Goal: Task Accomplishment & Management: Use online tool/utility

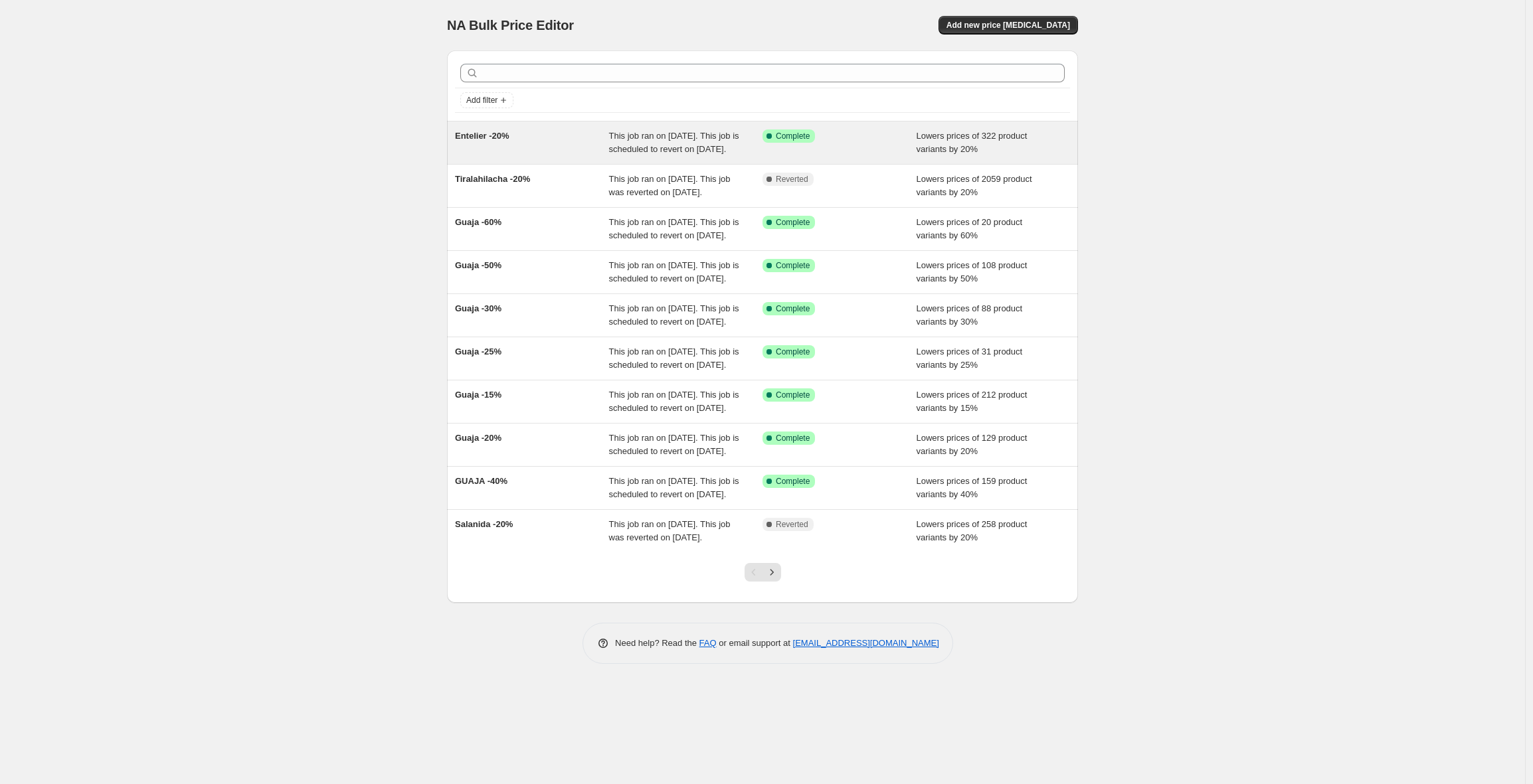
click at [534, 136] on div "Entelier -20%" at bounding box center [532, 142] width 154 height 26
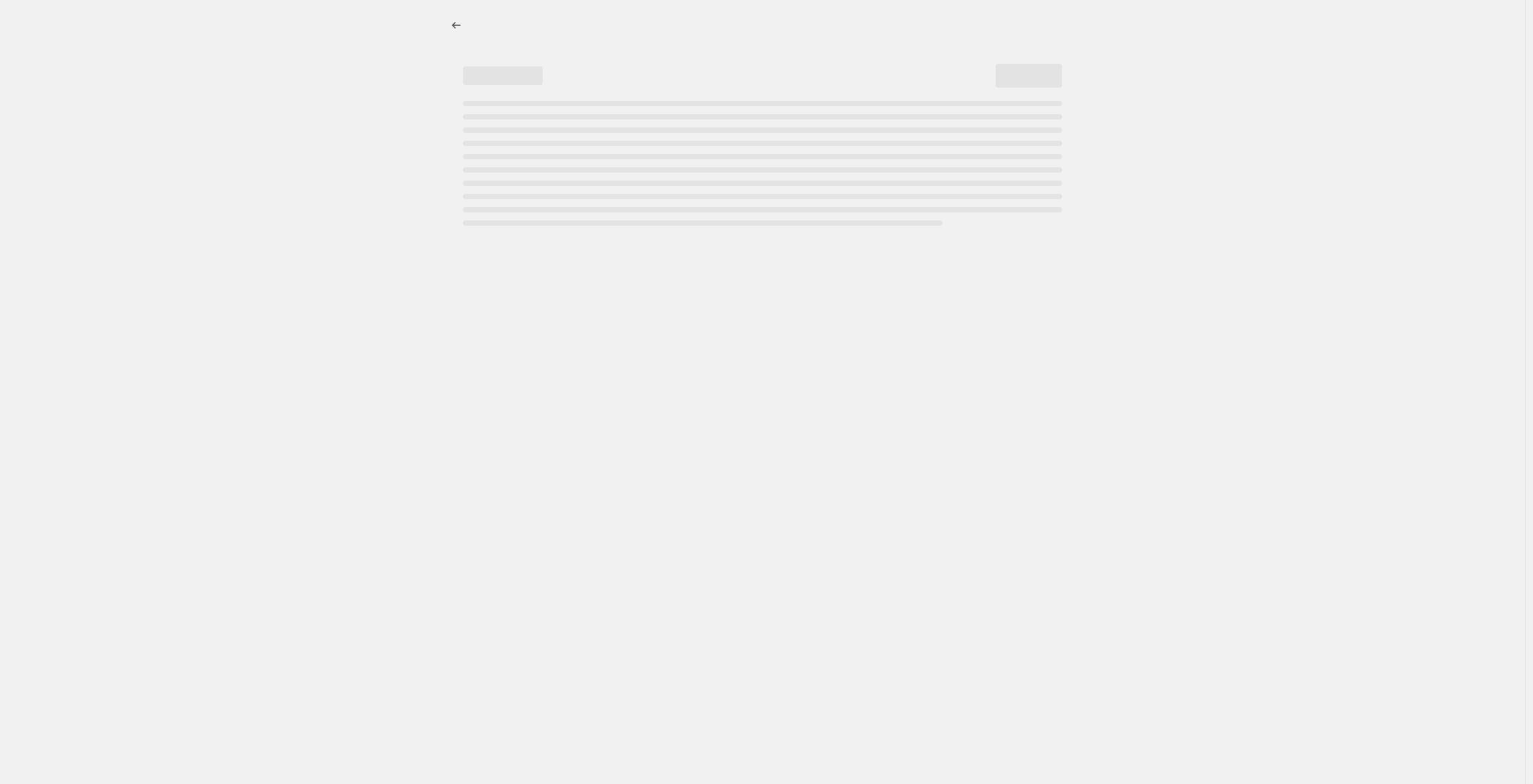
select select "percentage"
select select "product_status"
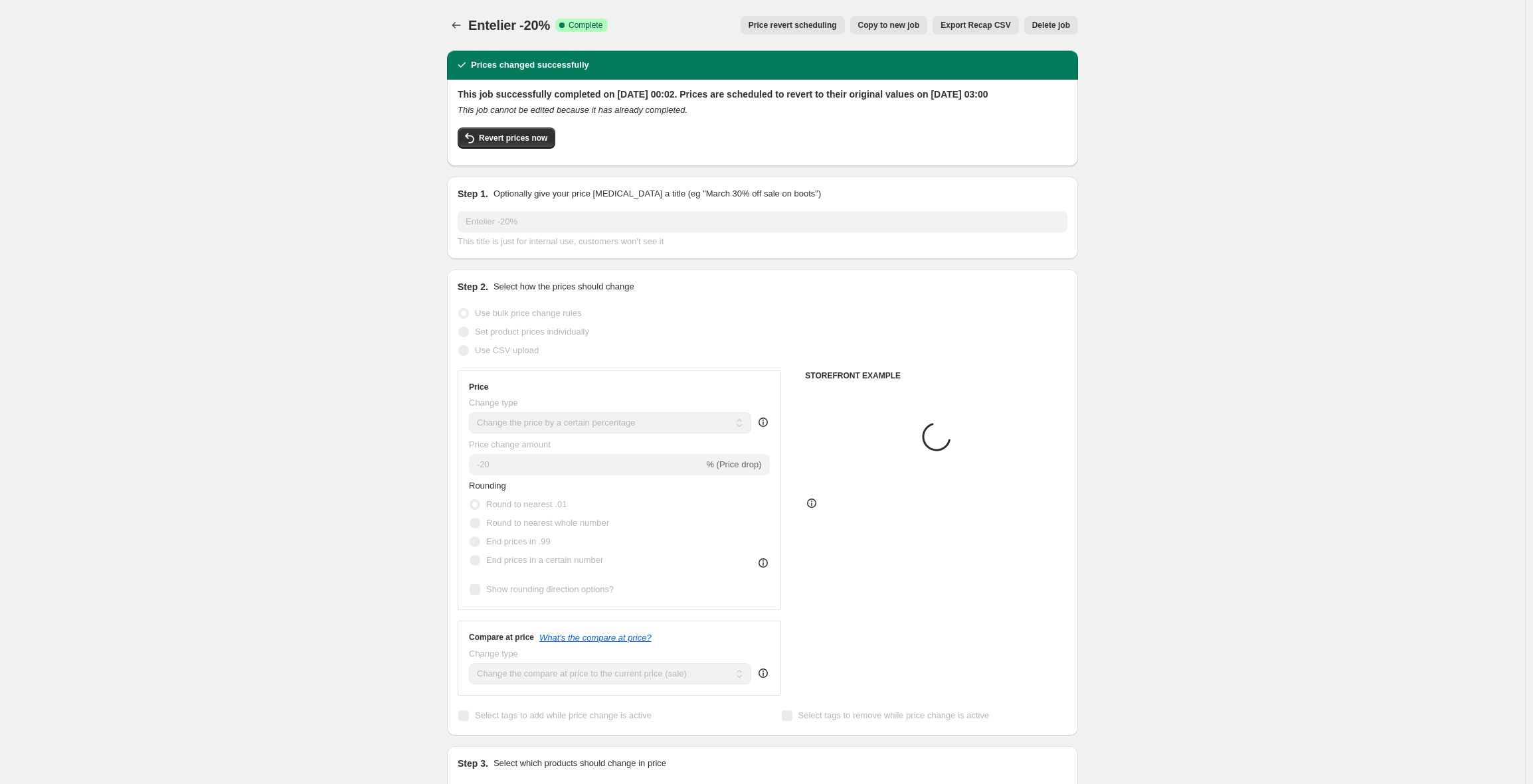
select select "collection"
click at [516, 143] on span "Revert prices now" at bounding box center [513, 138] width 69 height 11
checkbox input "false"
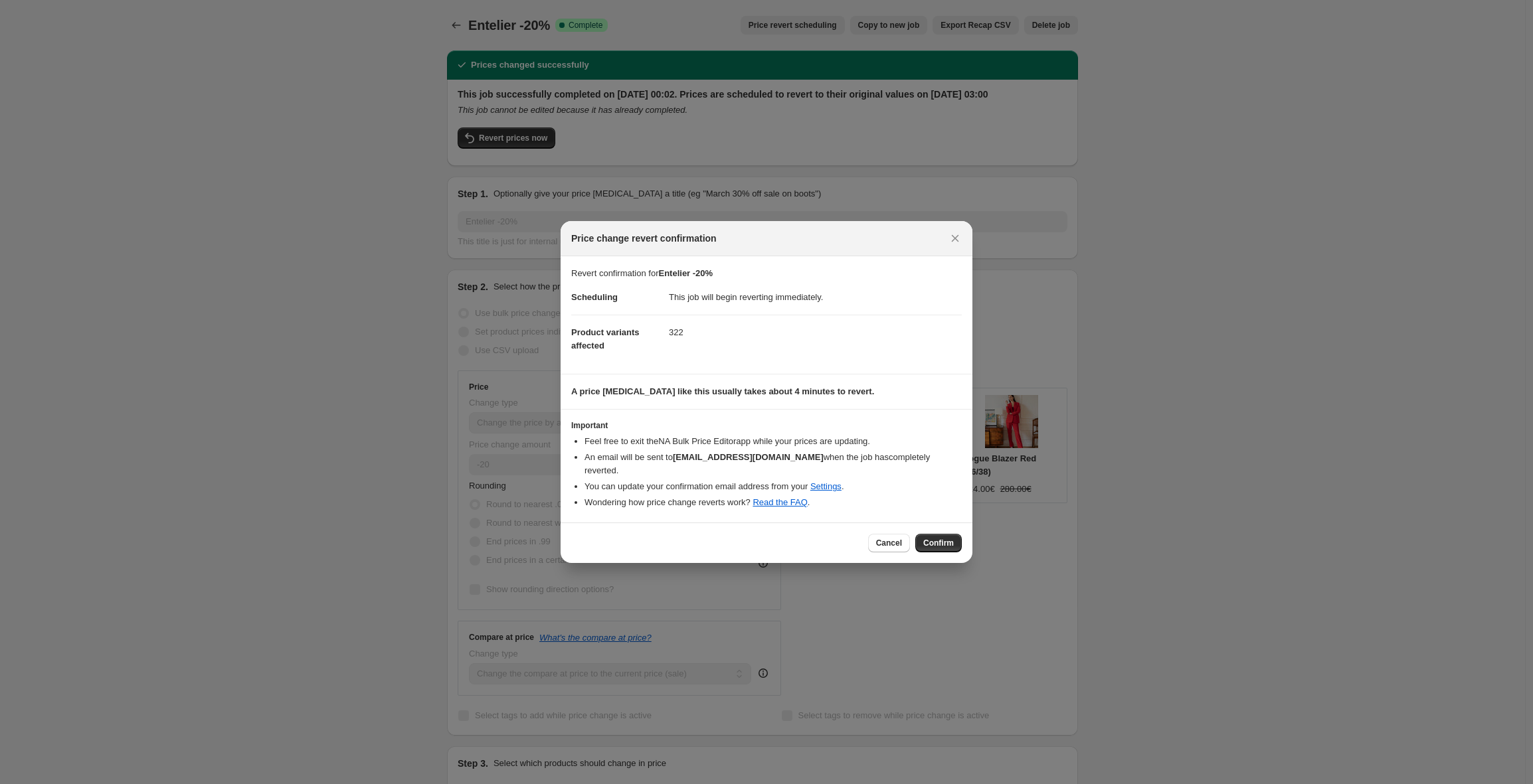
click at [945, 539] on span "Confirm" at bounding box center [938, 543] width 31 height 11
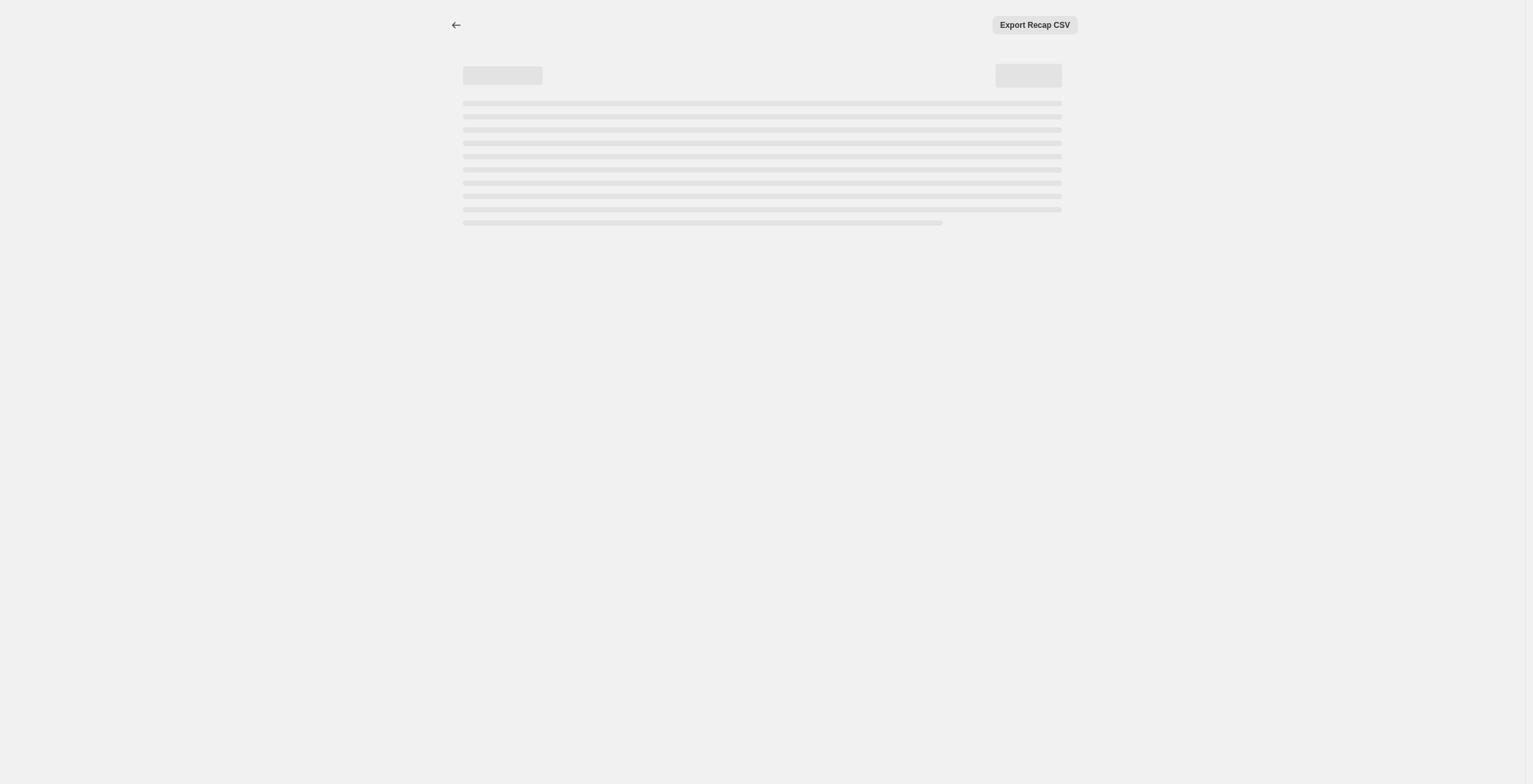
select select "percentage"
select select "collection"
select select "product_status"
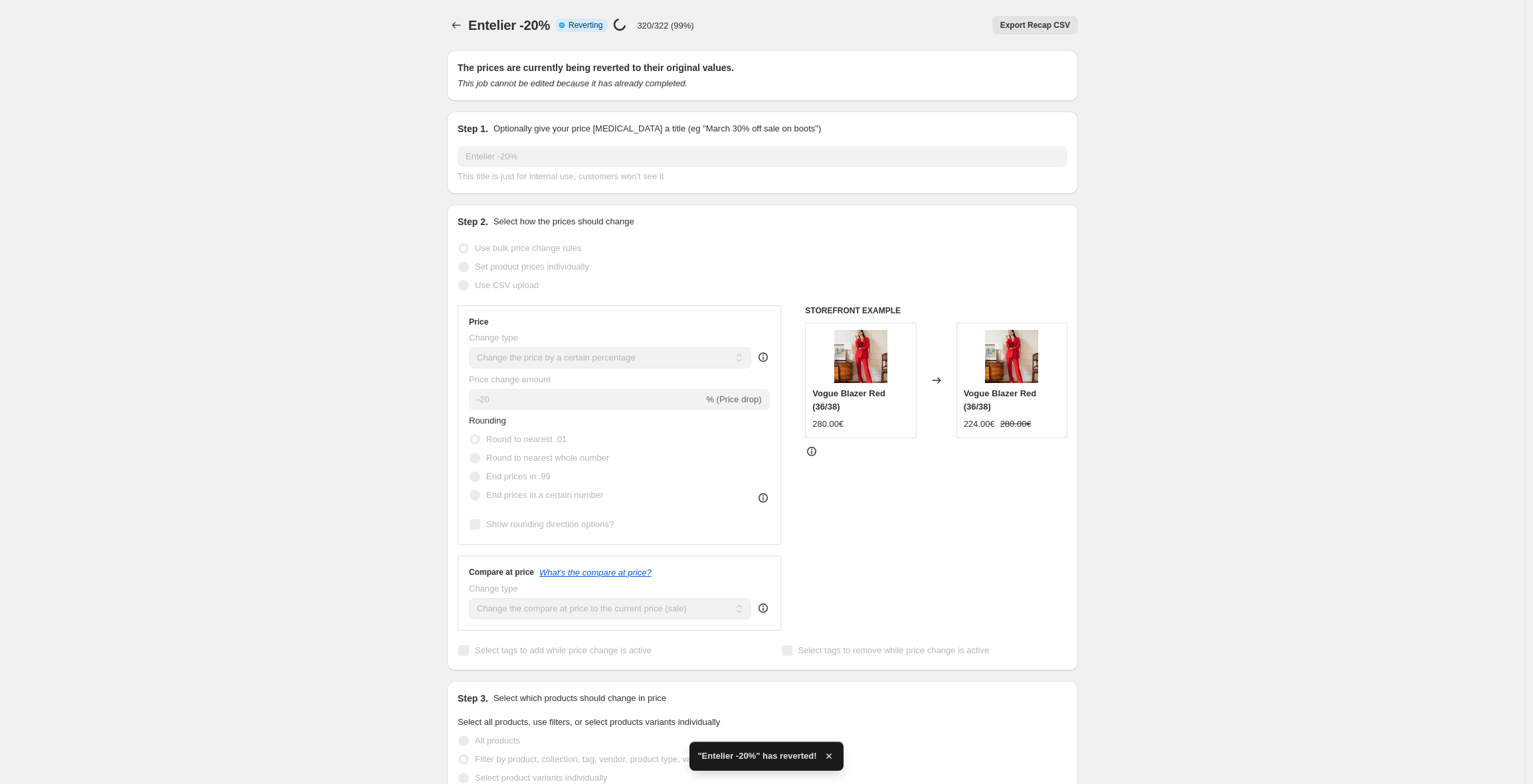
checkbox input "true"
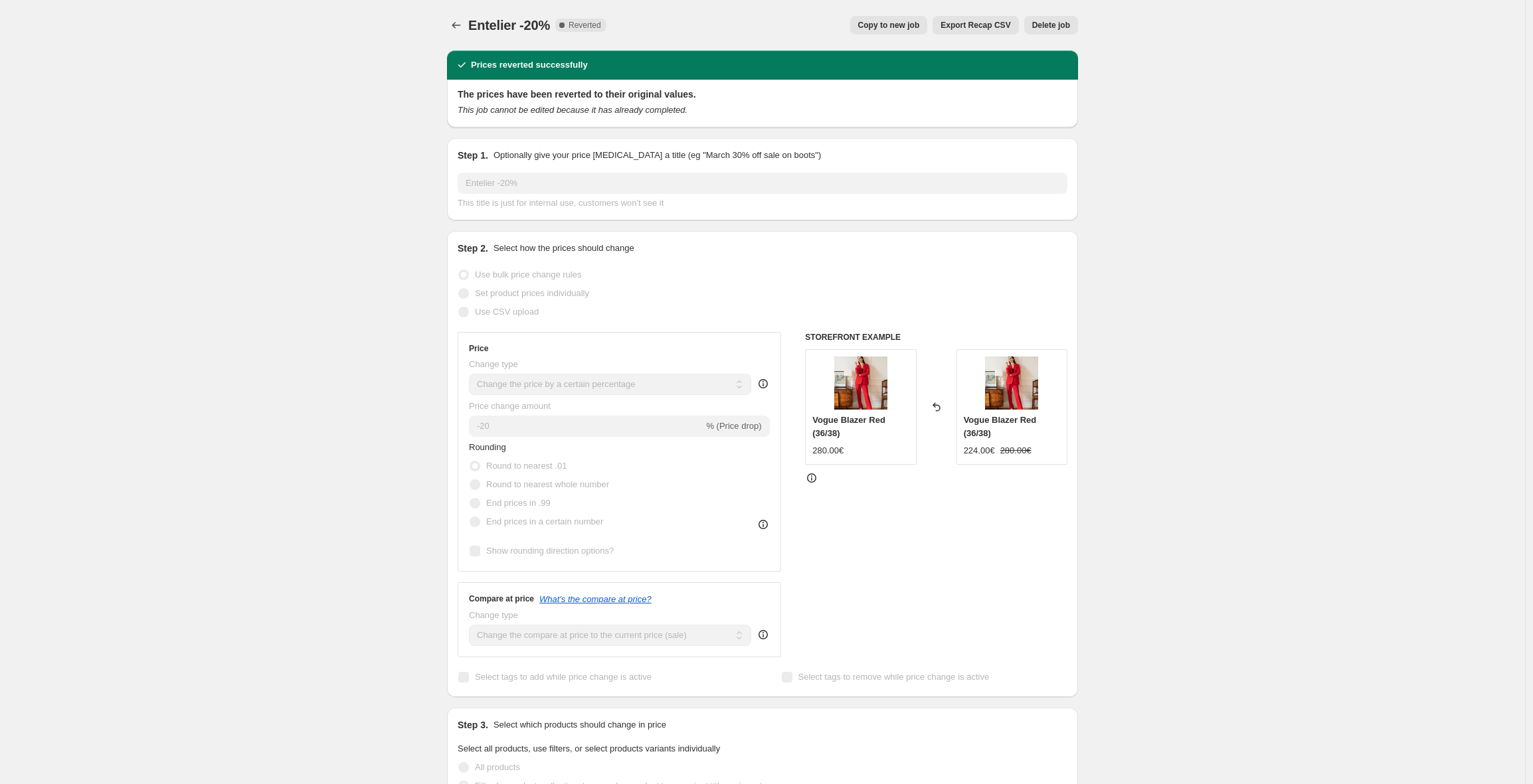
click at [899, 26] on span "Copy to new job" at bounding box center [889, 25] width 62 height 11
select select "percentage"
select select "collection"
select select "product_status"
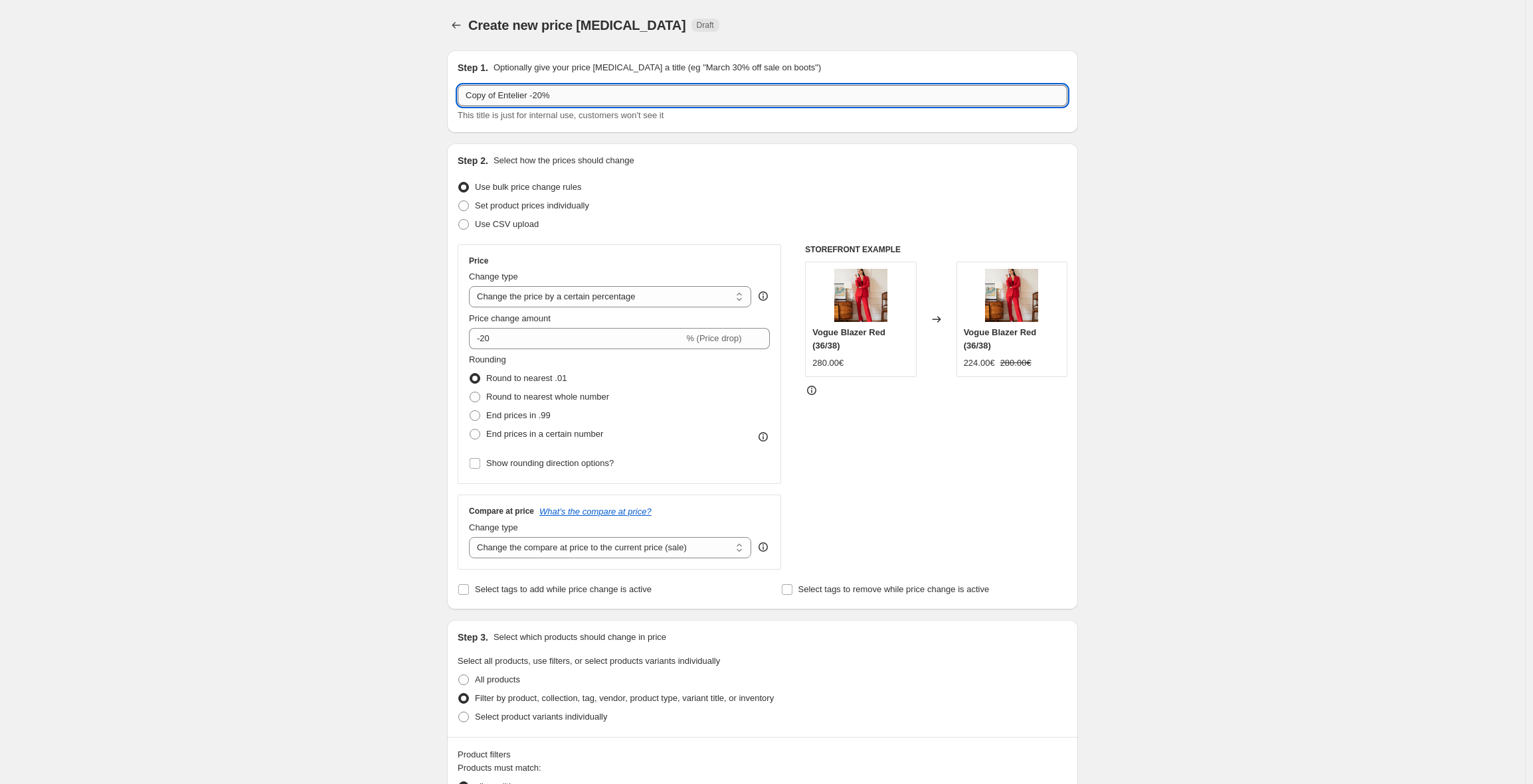
click at [551, 98] on input "Copy of Entelier -20%" at bounding box center [762, 96] width 609 height 21
type input "Copy of Entelier -15%"
click at [496, 340] on input "-20" at bounding box center [576, 339] width 215 height 21
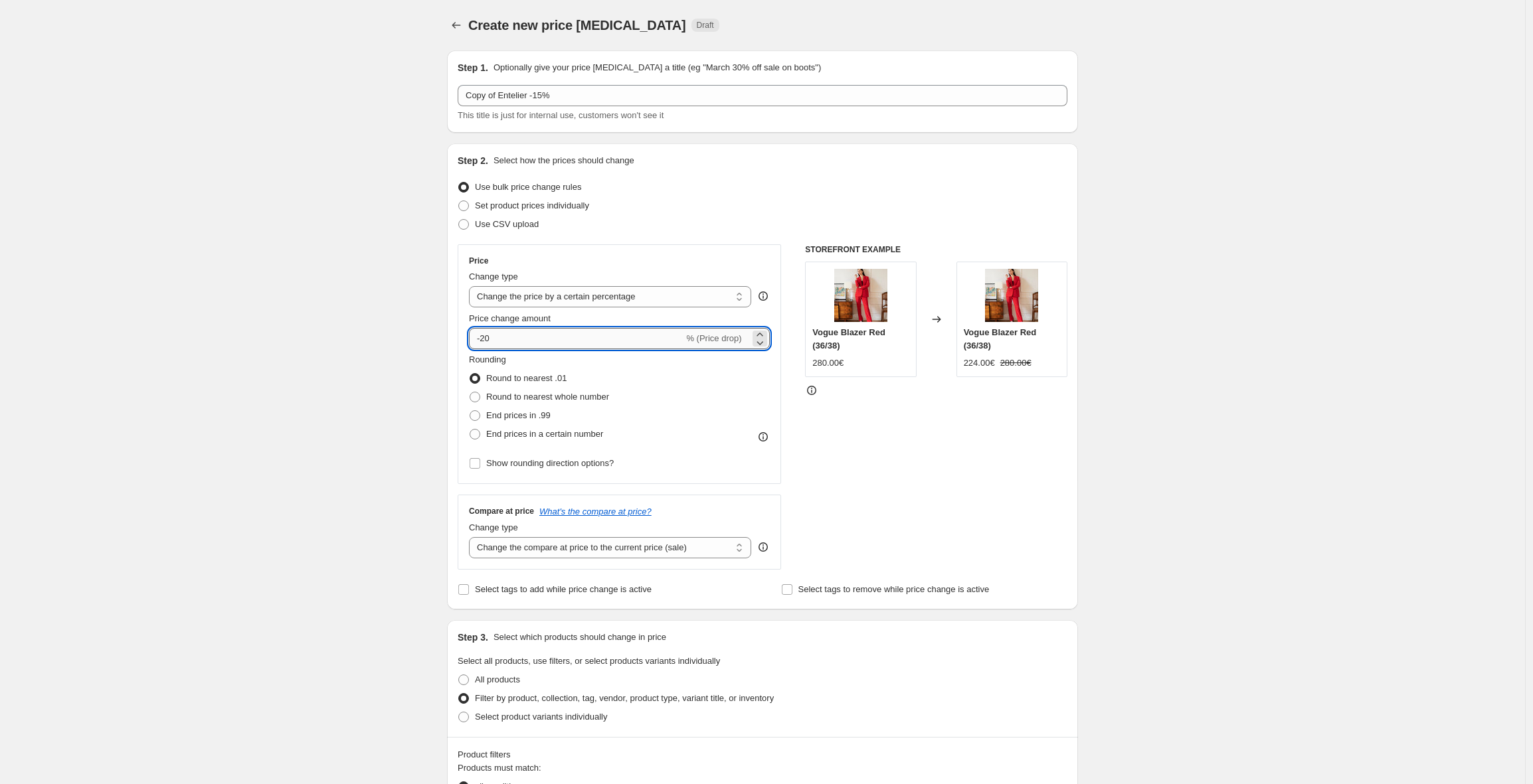
type input "-2"
type input "-15"
click at [252, 346] on div "Create new price [MEDICAL_DATA]. This page is ready Create new price [MEDICAL_D…" at bounding box center [762, 753] width 1525 height 1506
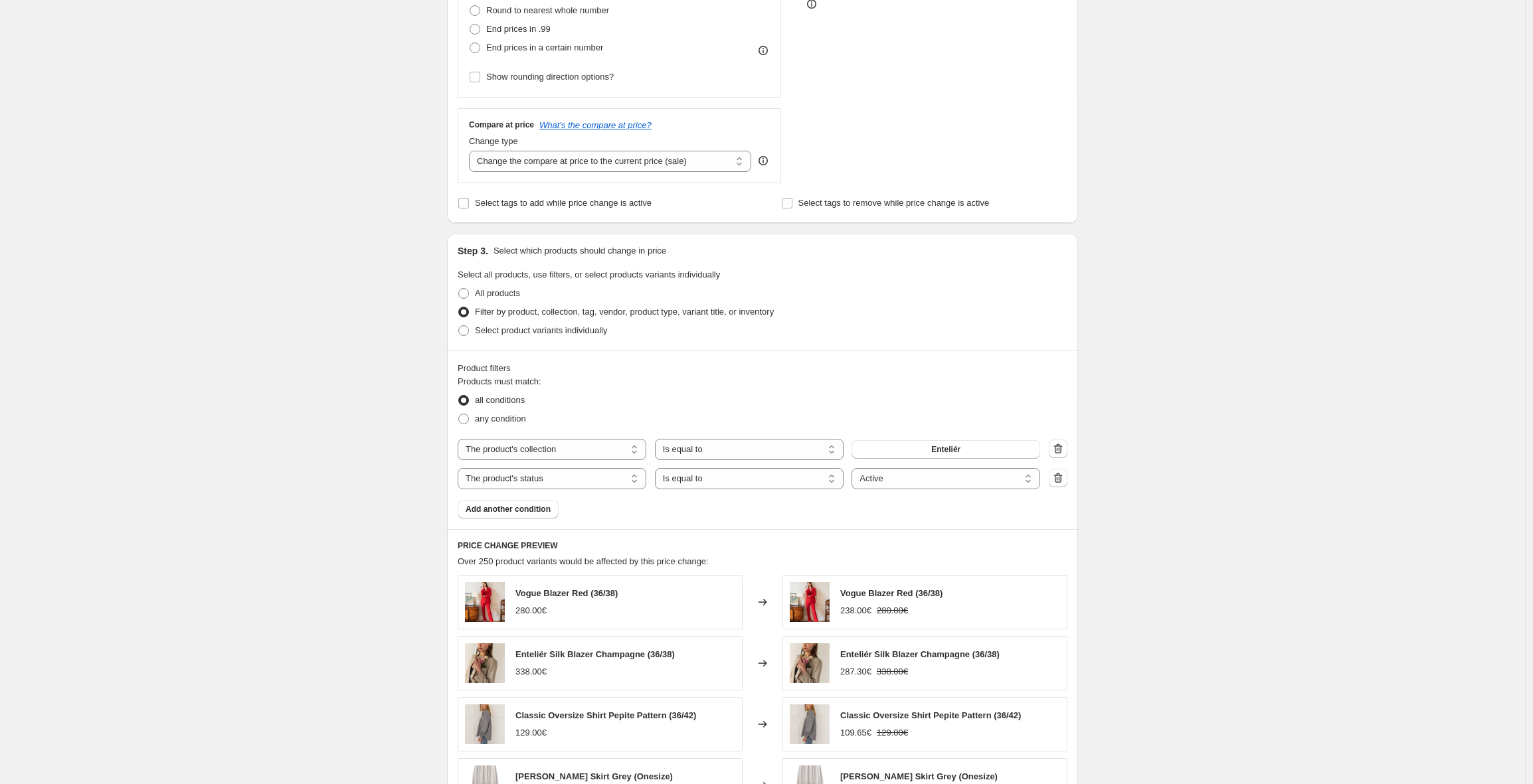
scroll to position [721, 0]
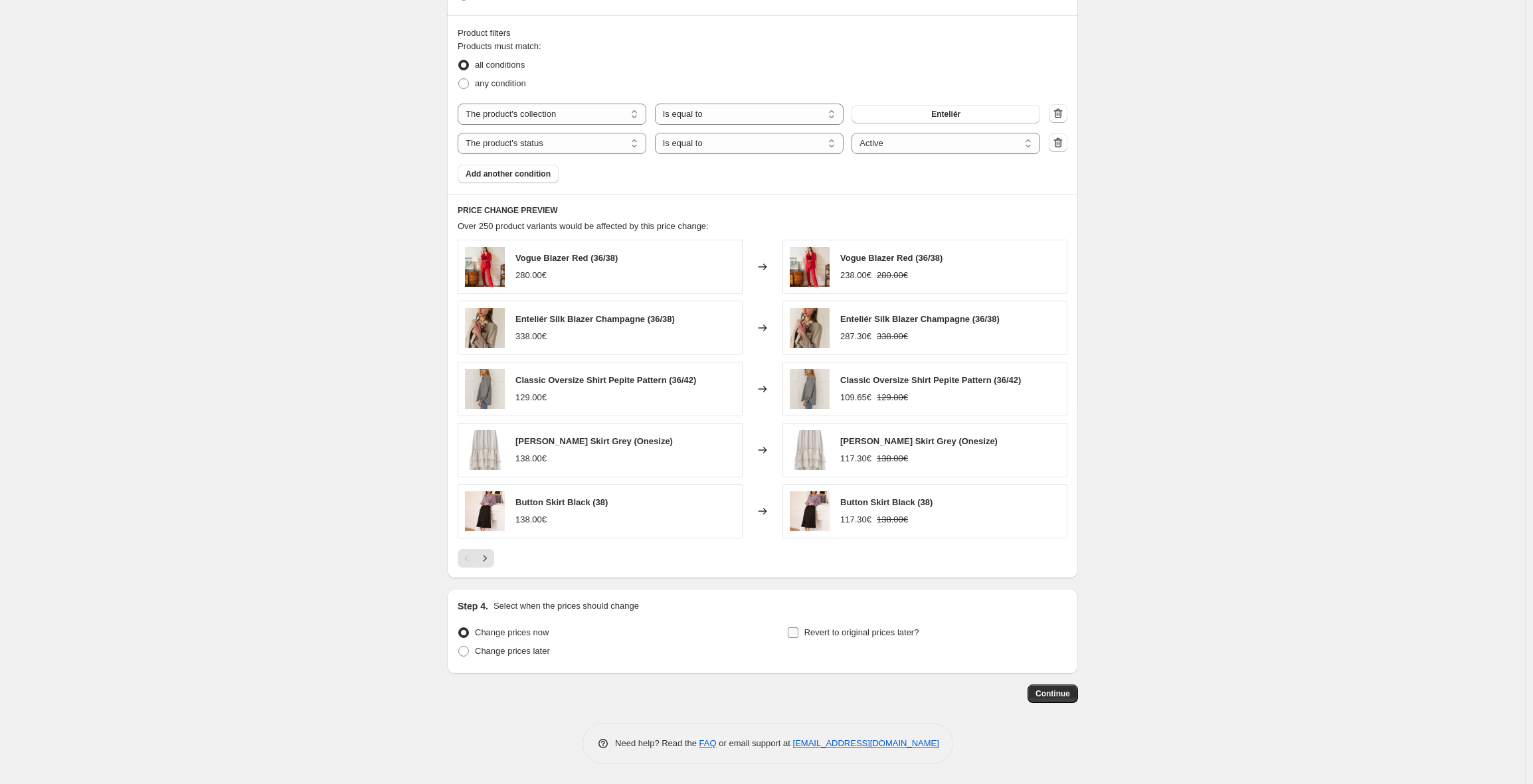
click at [803, 634] on label "Revert to original prices later?" at bounding box center [853, 633] width 132 height 19
click at [799, 634] on input "Revert to original prices later?" at bounding box center [793, 633] width 11 height 11
checkbox input "true"
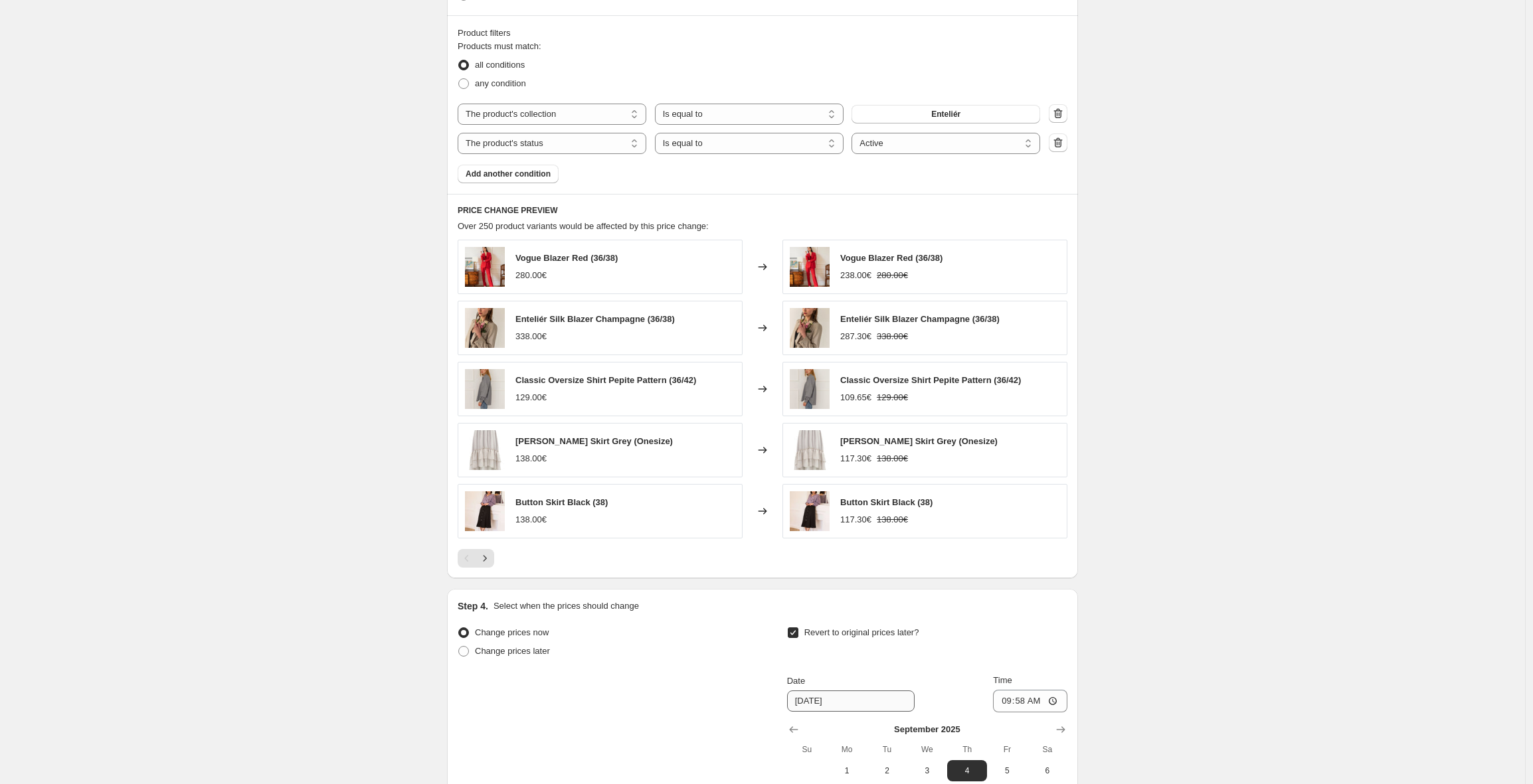
scroll to position [949, 0]
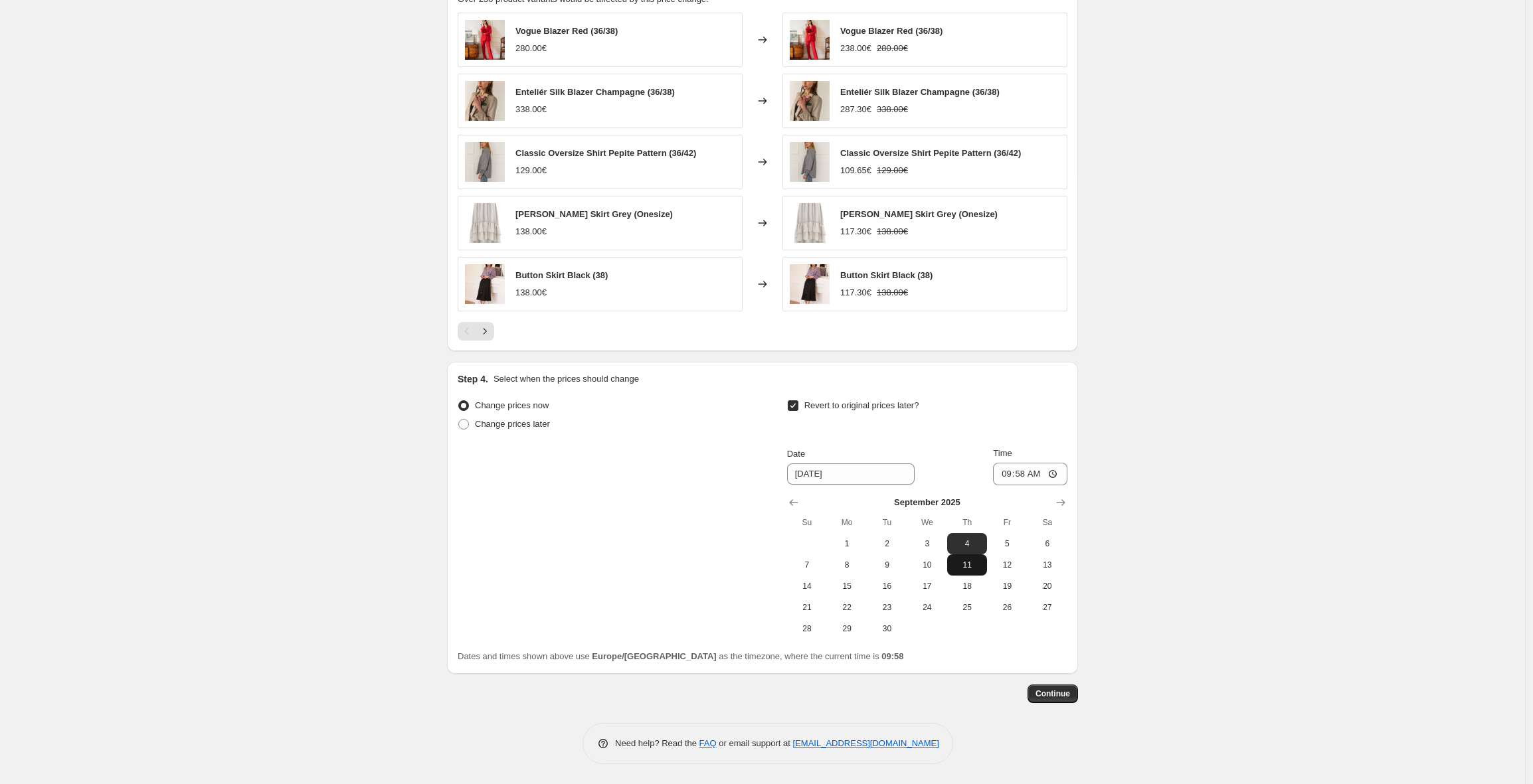
click at [967, 564] on span "11" at bounding box center [967, 565] width 29 height 11
click at [1023, 473] on input "09:58" at bounding box center [1030, 474] width 75 height 23
click at [964, 543] on span "4" at bounding box center [967, 544] width 29 height 11
type input "[DATE]"
click at [1024, 474] on input "09:58" at bounding box center [1030, 474] width 75 height 23
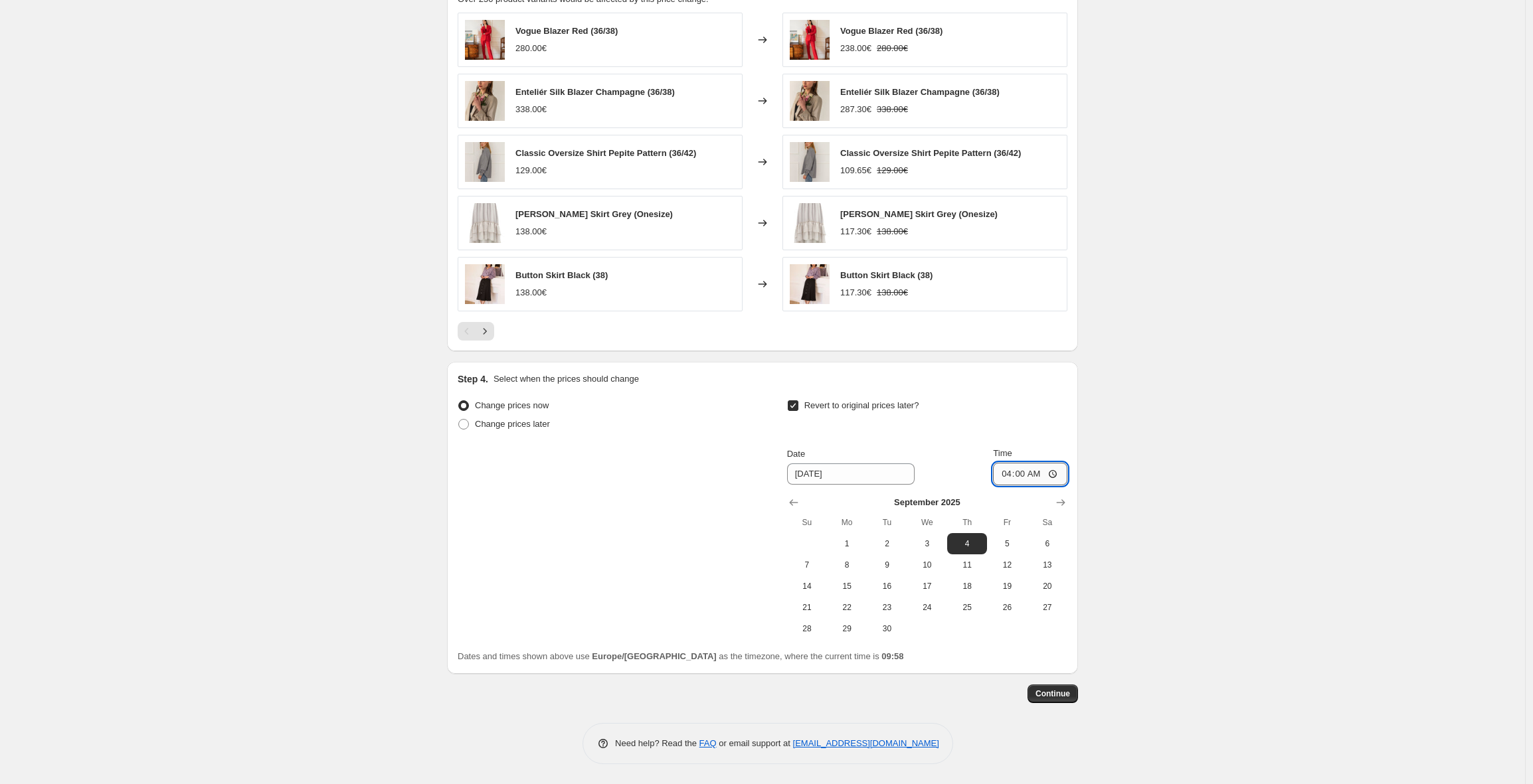
click at [1031, 475] on input "04:00" at bounding box center [1030, 474] width 75 height 23
type input "03:00"
click at [1067, 694] on span "Continue" at bounding box center [1052, 694] width 35 height 11
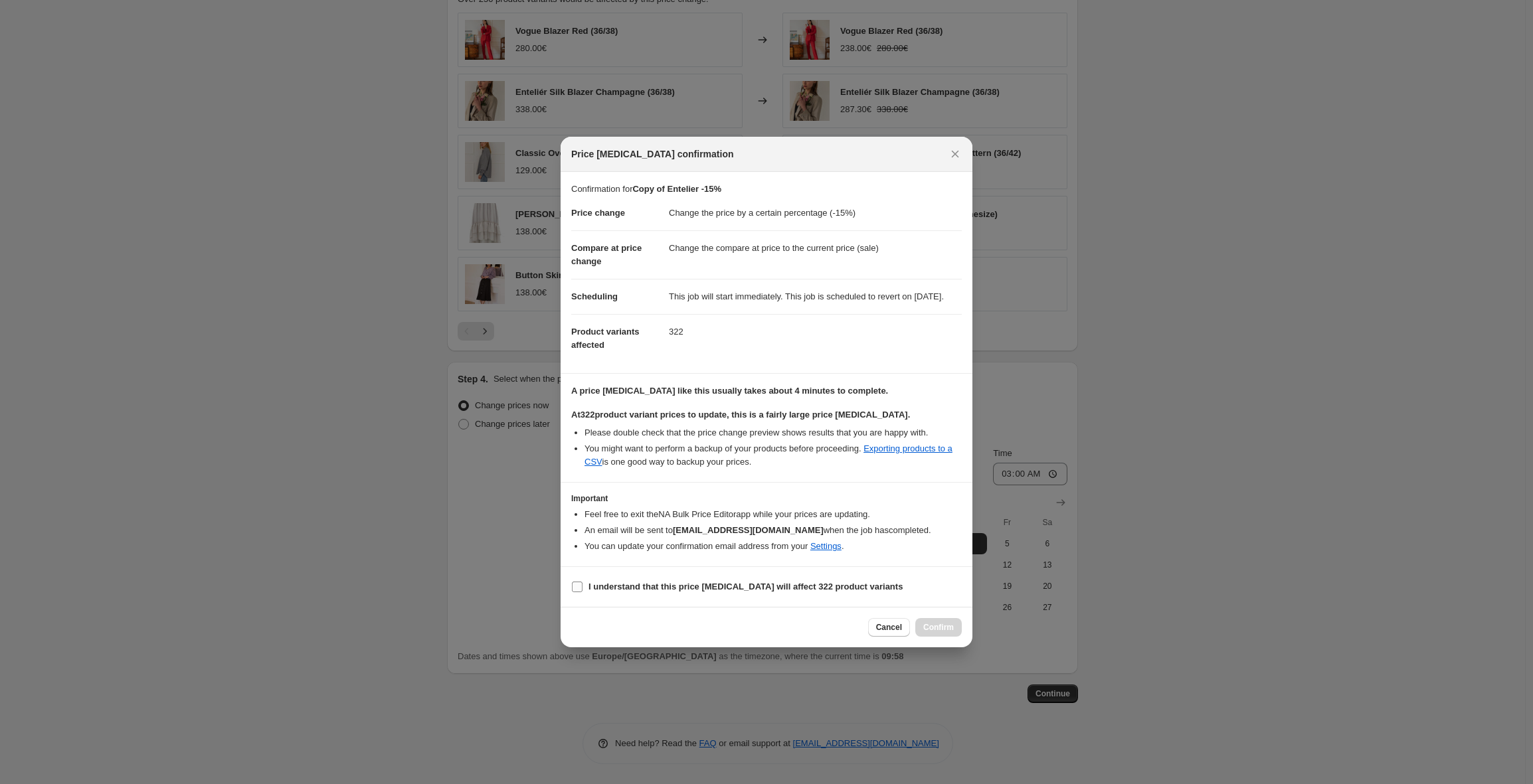
click at [725, 590] on b "I understand that this price [MEDICAL_DATA] will affect 322 product variants" at bounding box center [745, 586] width 314 height 10
click at [582, 590] on input "I understand that this price [MEDICAL_DATA] will affect 322 product variants" at bounding box center [577, 587] width 11 height 11
checkbox input "true"
click at [944, 633] on span "Confirm" at bounding box center [938, 627] width 31 height 11
